Goal: Task Accomplishment & Management: Use online tool/utility

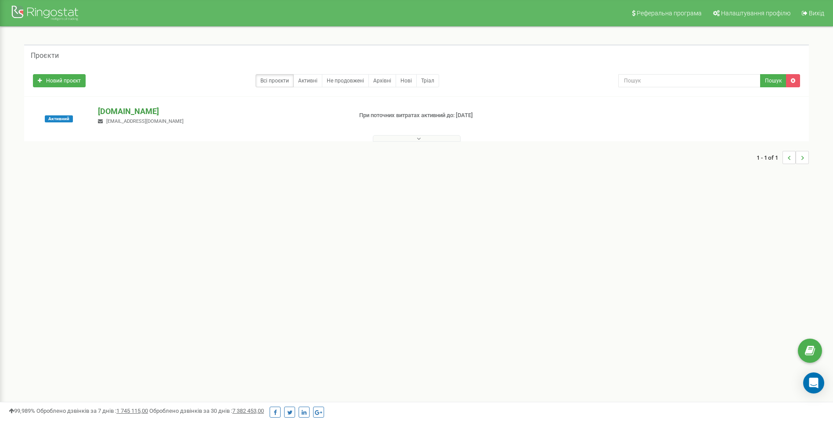
click at [122, 113] on p "[DOMAIN_NAME]" at bounding box center [221, 111] width 247 height 11
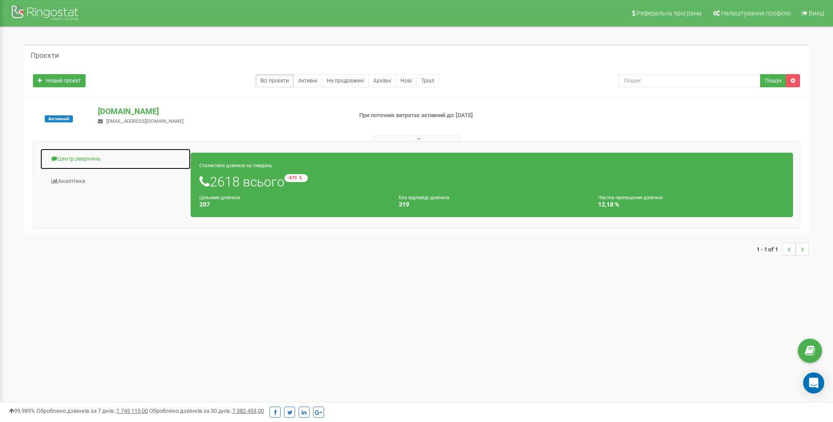
click at [83, 159] on link "Центр звернень" at bounding box center [115, 159] width 151 height 22
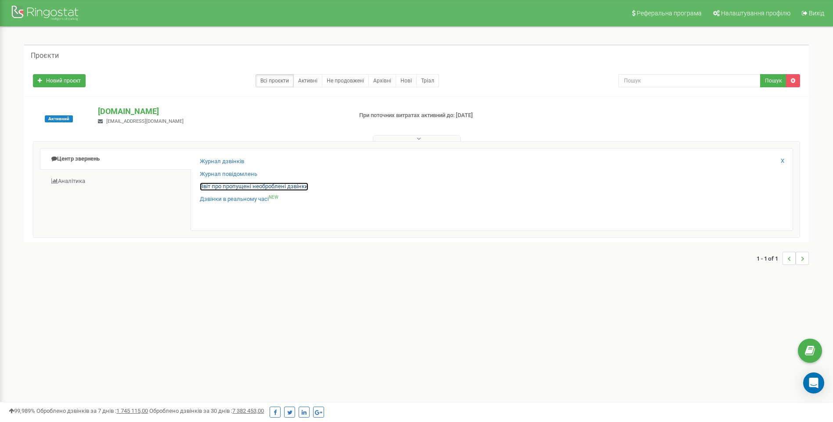
click at [227, 188] on link "Звіт про пропущені необроблені дзвінки" at bounding box center [254, 187] width 108 height 8
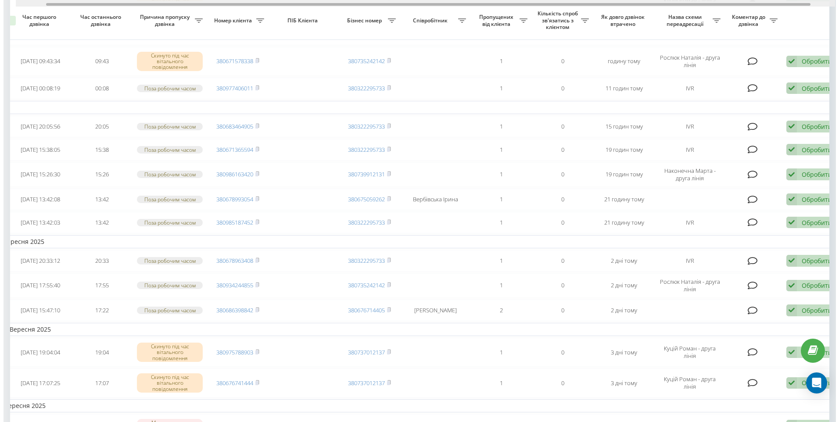
scroll to position [0, 48]
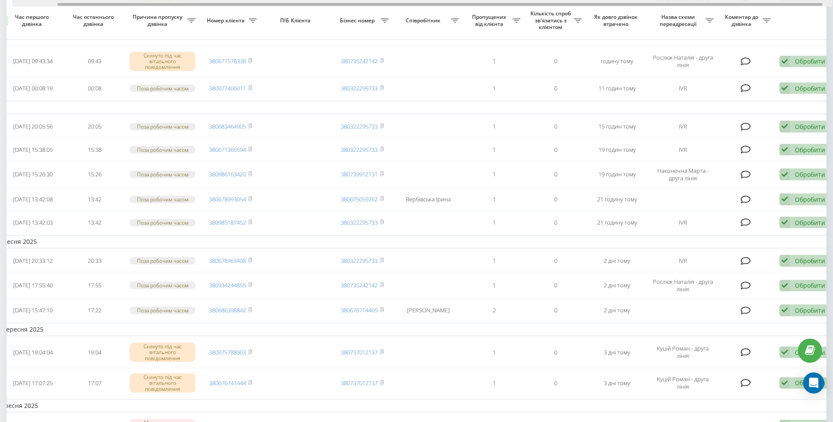
drag, startPoint x: 551, startPoint y: 4, endPoint x: 596, endPoint y: 6, distance: 45.3
click at [596, 6] on div at bounding box center [422, 3] width 820 height 7
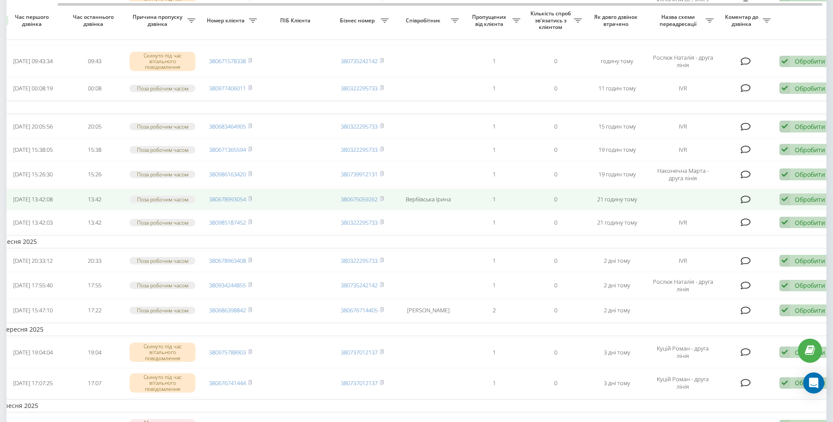
click at [803, 204] on div "Обробити" at bounding box center [810, 199] width 30 height 8
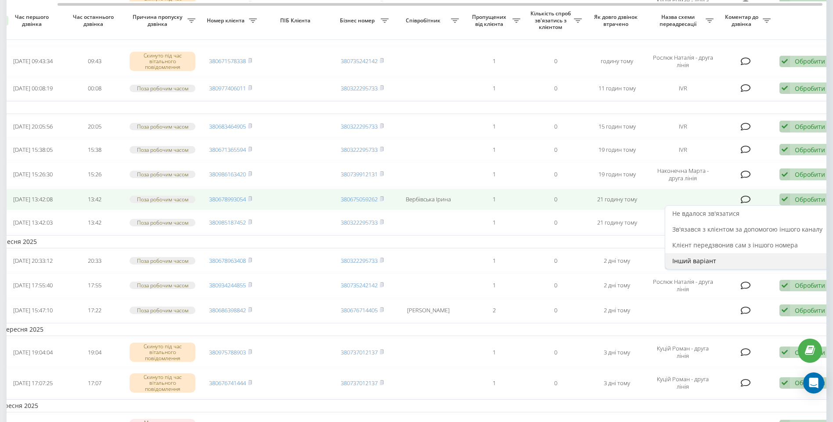
click at [704, 265] on span "Інший варіант" at bounding box center [694, 261] width 44 height 8
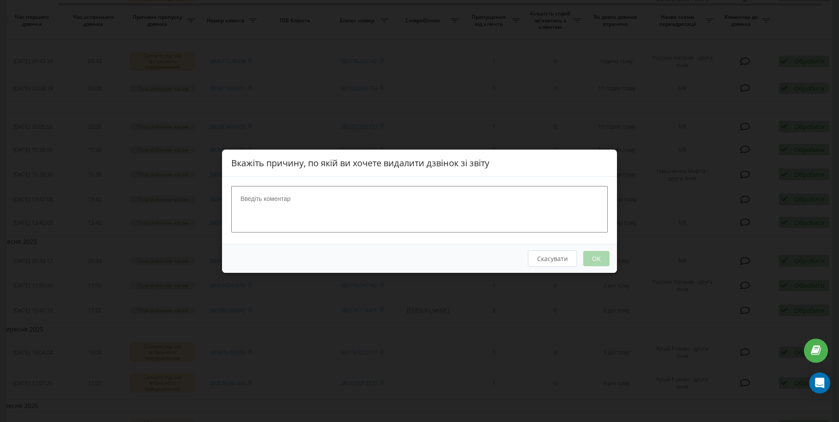
click at [299, 215] on textarea at bounding box center [419, 209] width 377 height 47
type textarea "Опрацьовано"
click at [593, 257] on button "OK" at bounding box center [596, 258] width 26 height 15
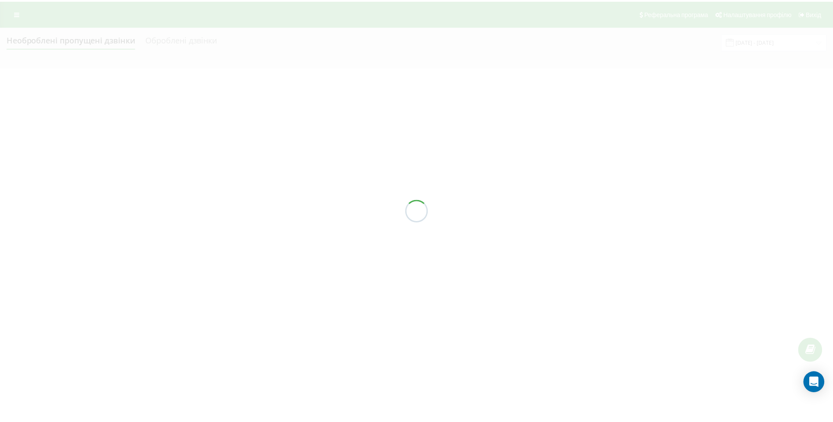
scroll to position [0, 0]
